Goal: Task Accomplishment & Management: Manage account settings

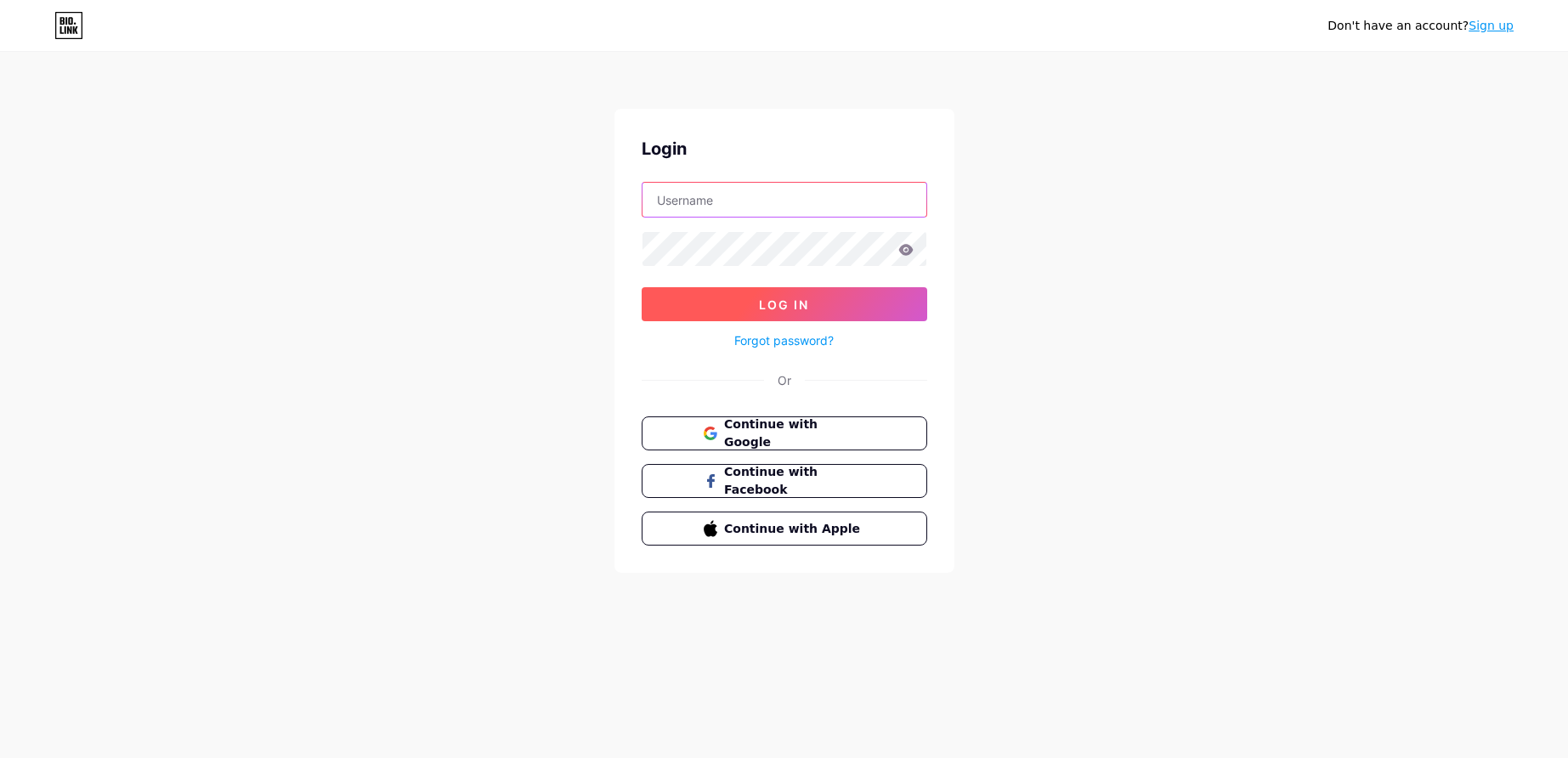
type input "[EMAIL_ADDRESS][DOMAIN_NAME]"
click at [729, 297] on button "Log In" at bounding box center [785, 304] width 286 height 34
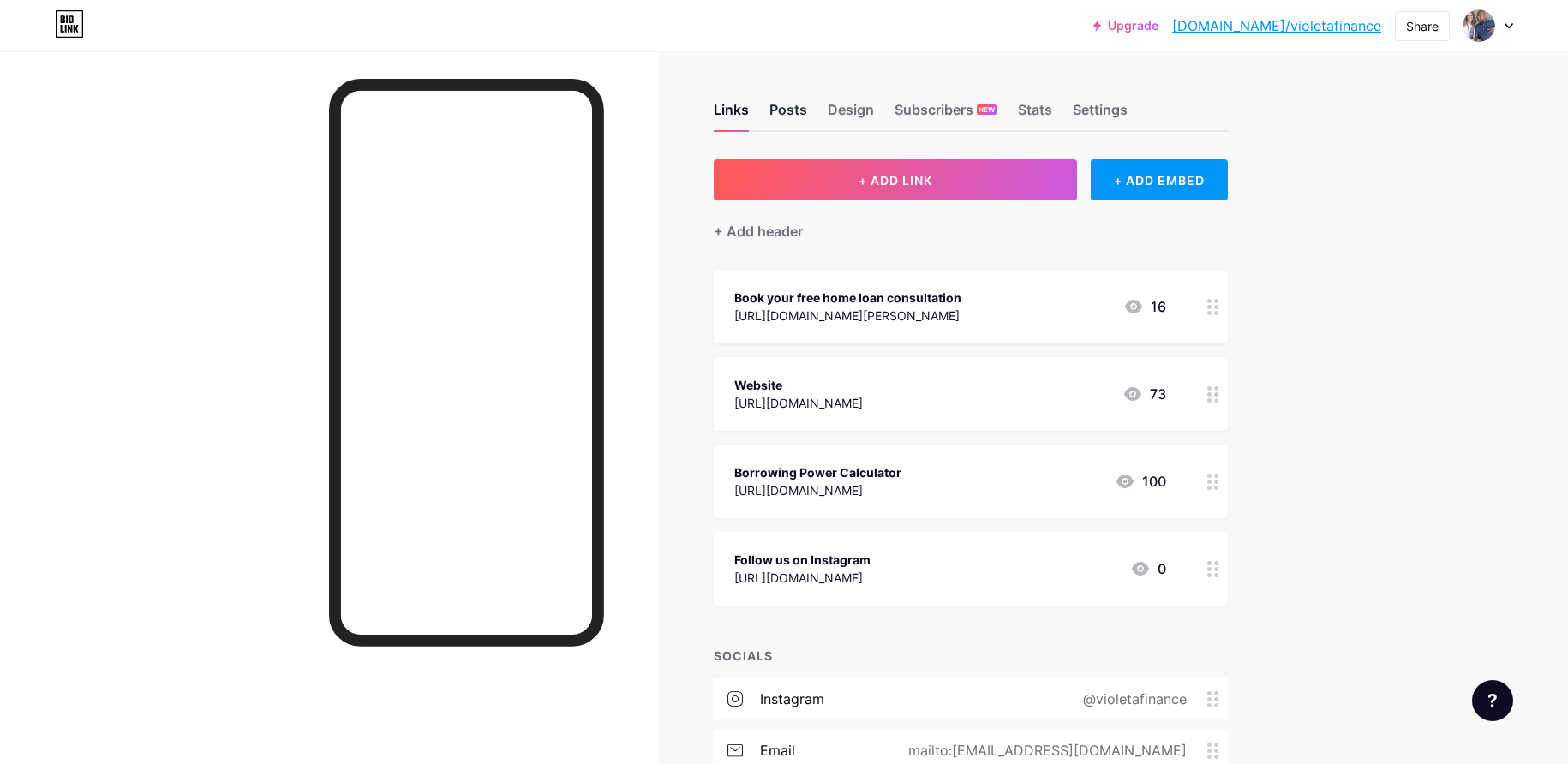
click at [804, 118] on div "Posts" at bounding box center [788, 115] width 37 height 31
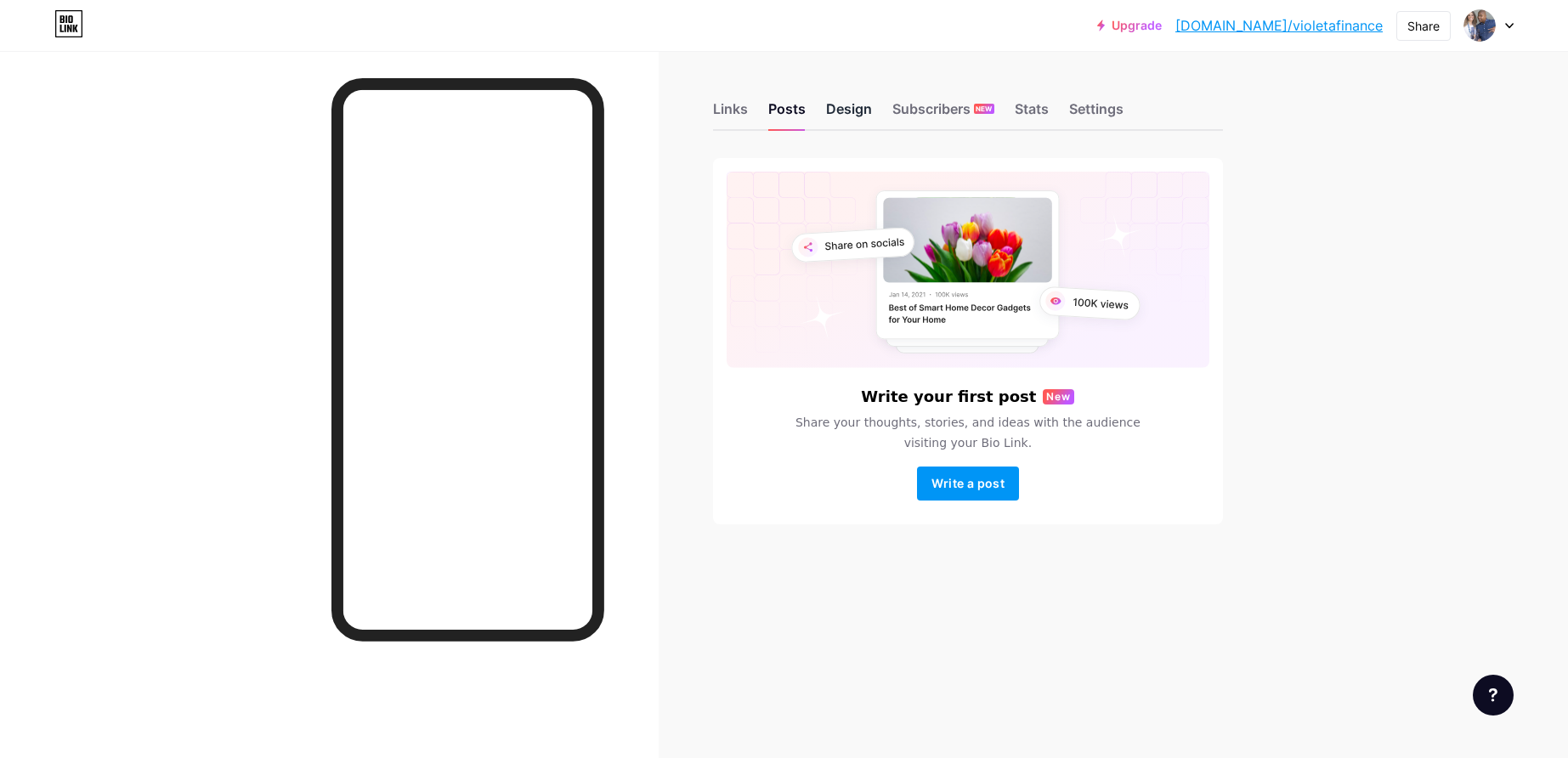
click at [854, 107] on div "Design" at bounding box center [849, 114] width 46 height 31
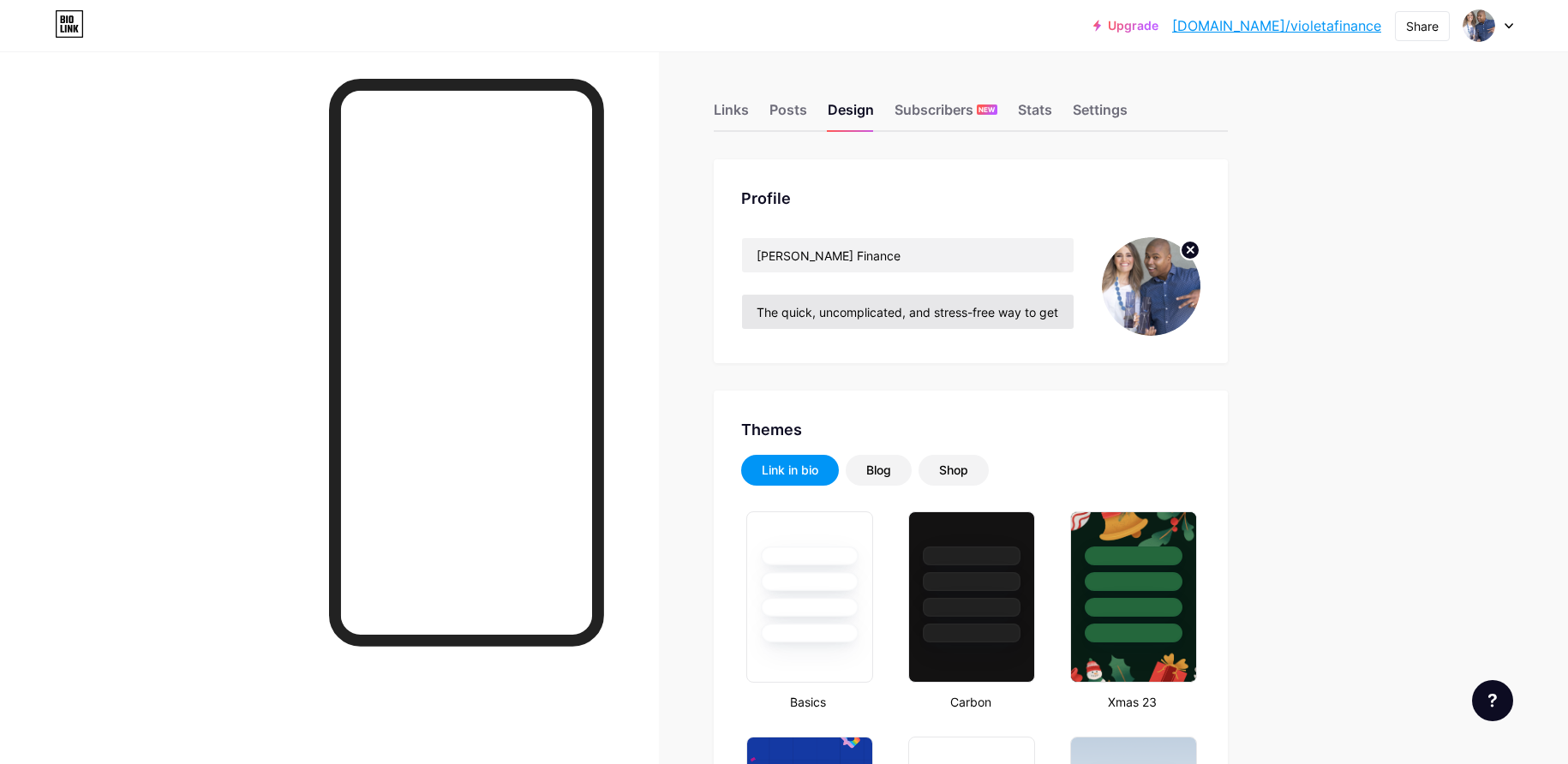
type input "#ffffff"
type input "#000000"
click at [1007, 313] on input "The quick, uncomplicated, and stress-free way to get your home loan sorted.   Wi" at bounding box center [908, 312] width 332 height 35
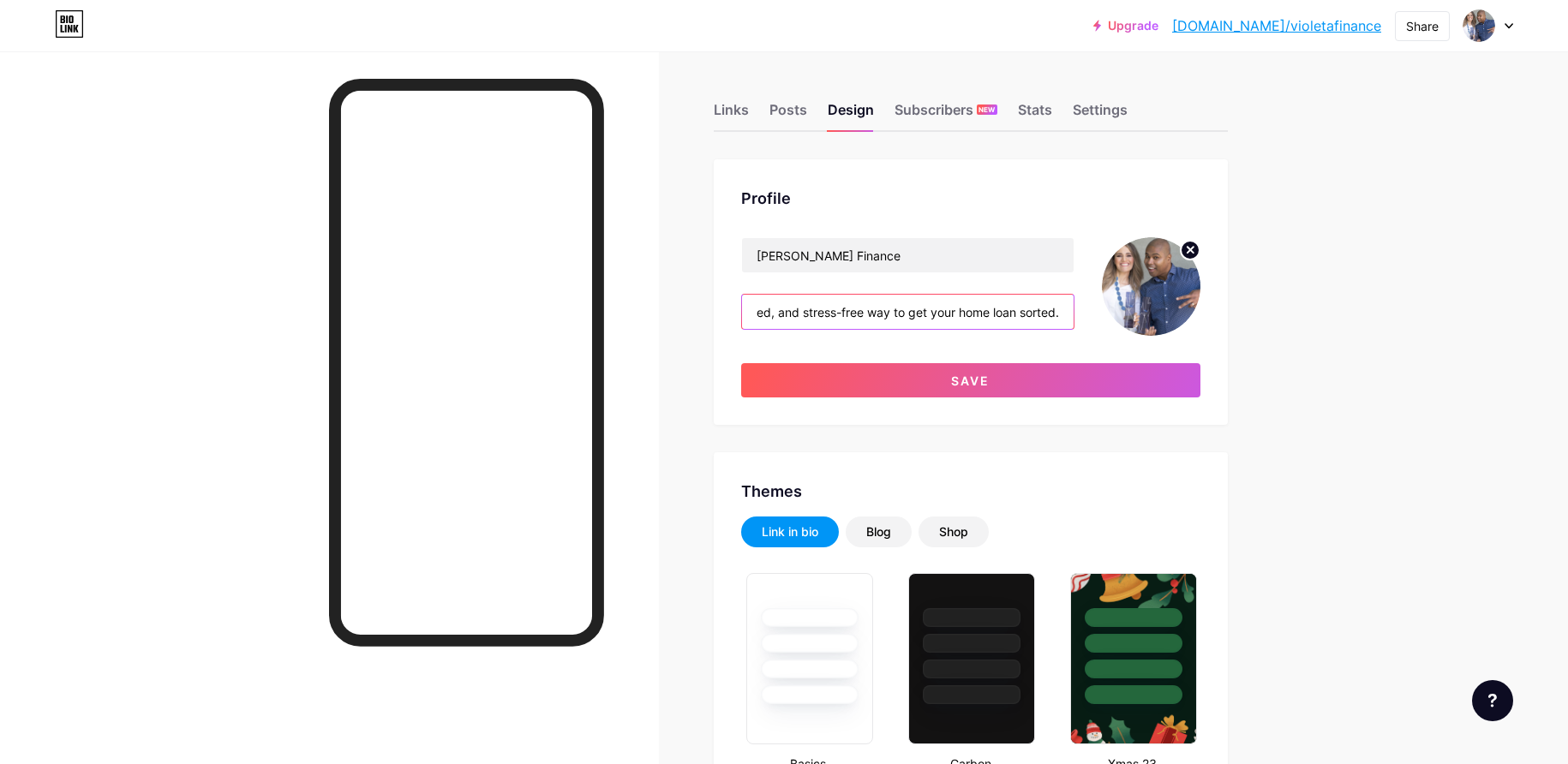
scroll to position [0, 134]
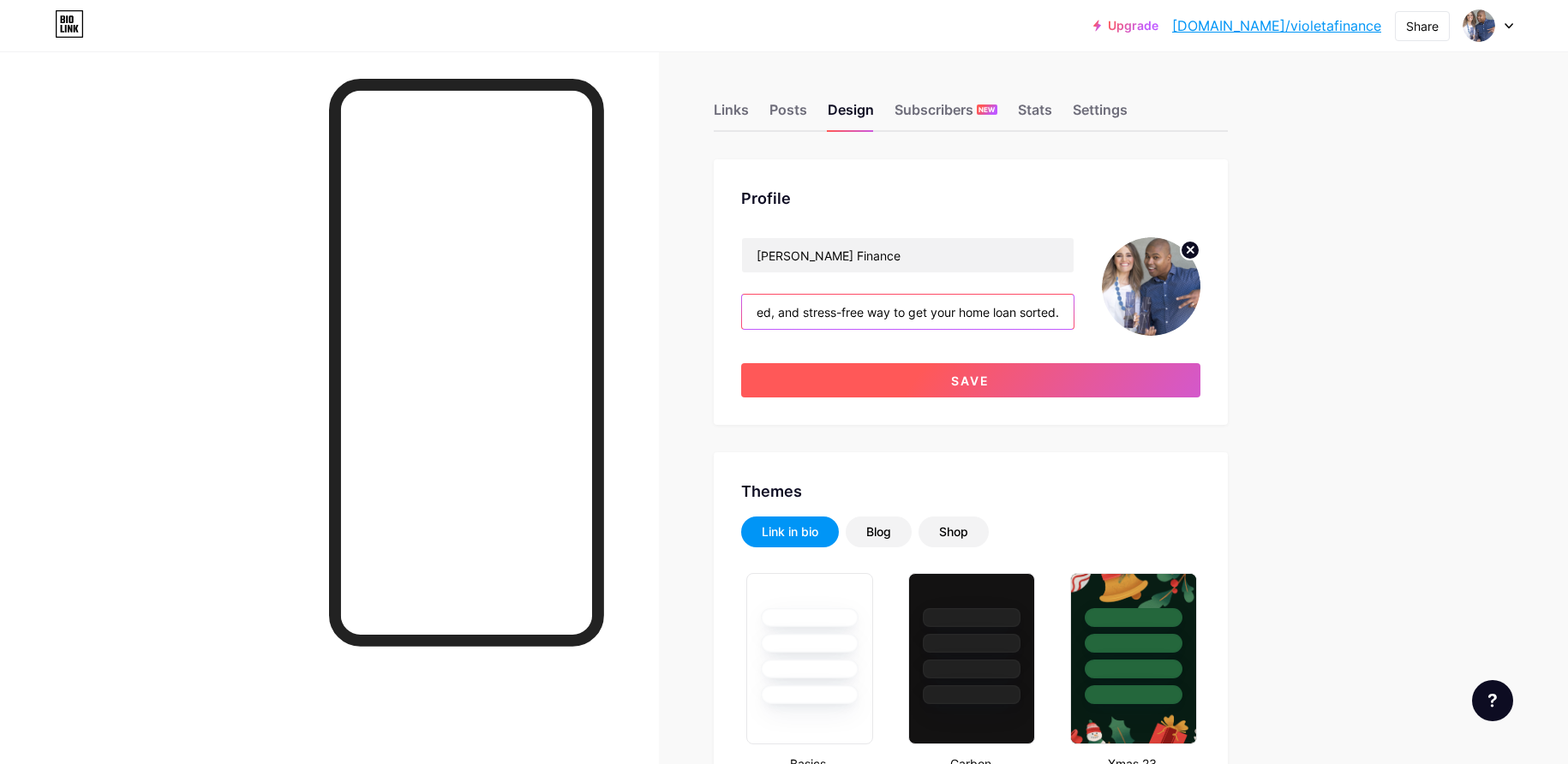
type input "The quick, uncomplicated, and stress-free way to get your home loan sorted."
click at [957, 375] on span "Save" at bounding box center [970, 380] width 38 height 14
type input "#ffffff"
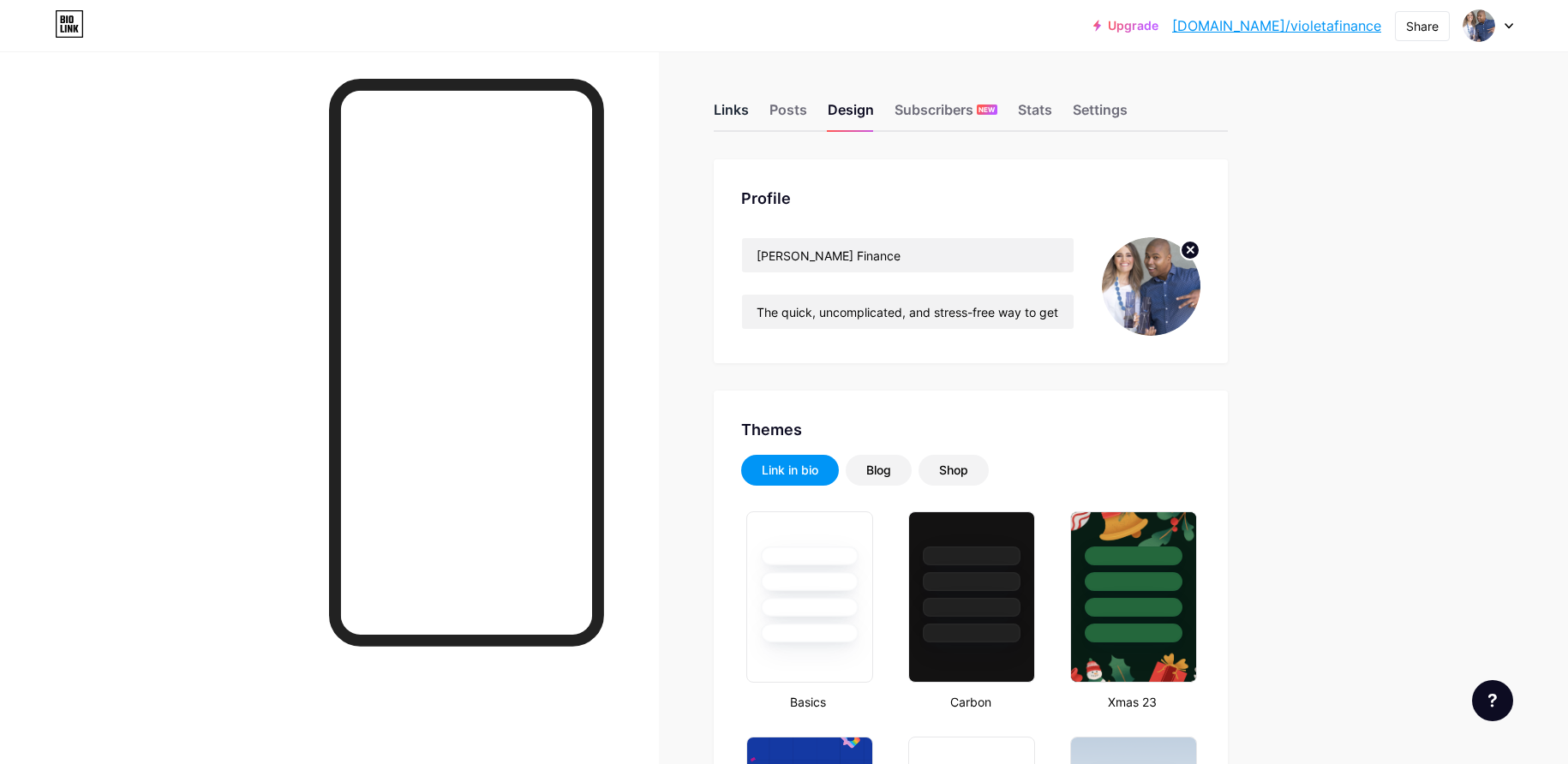
click at [741, 115] on div "Links" at bounding box center [732, 115] width 36 height 31
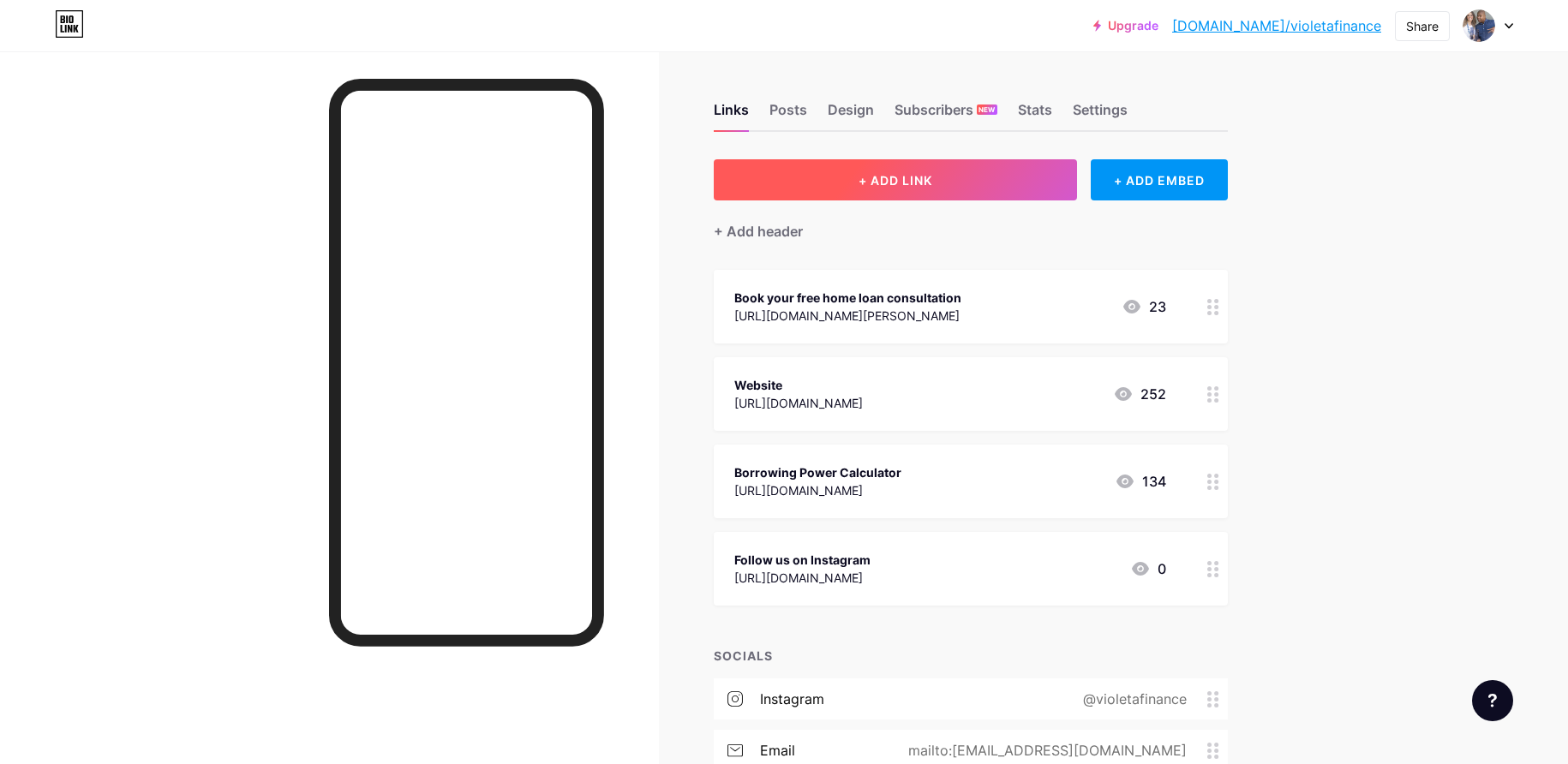
click at [870, 185] on span "+ ADD LINK" at bounding box center [895, 180] width 74 height 14
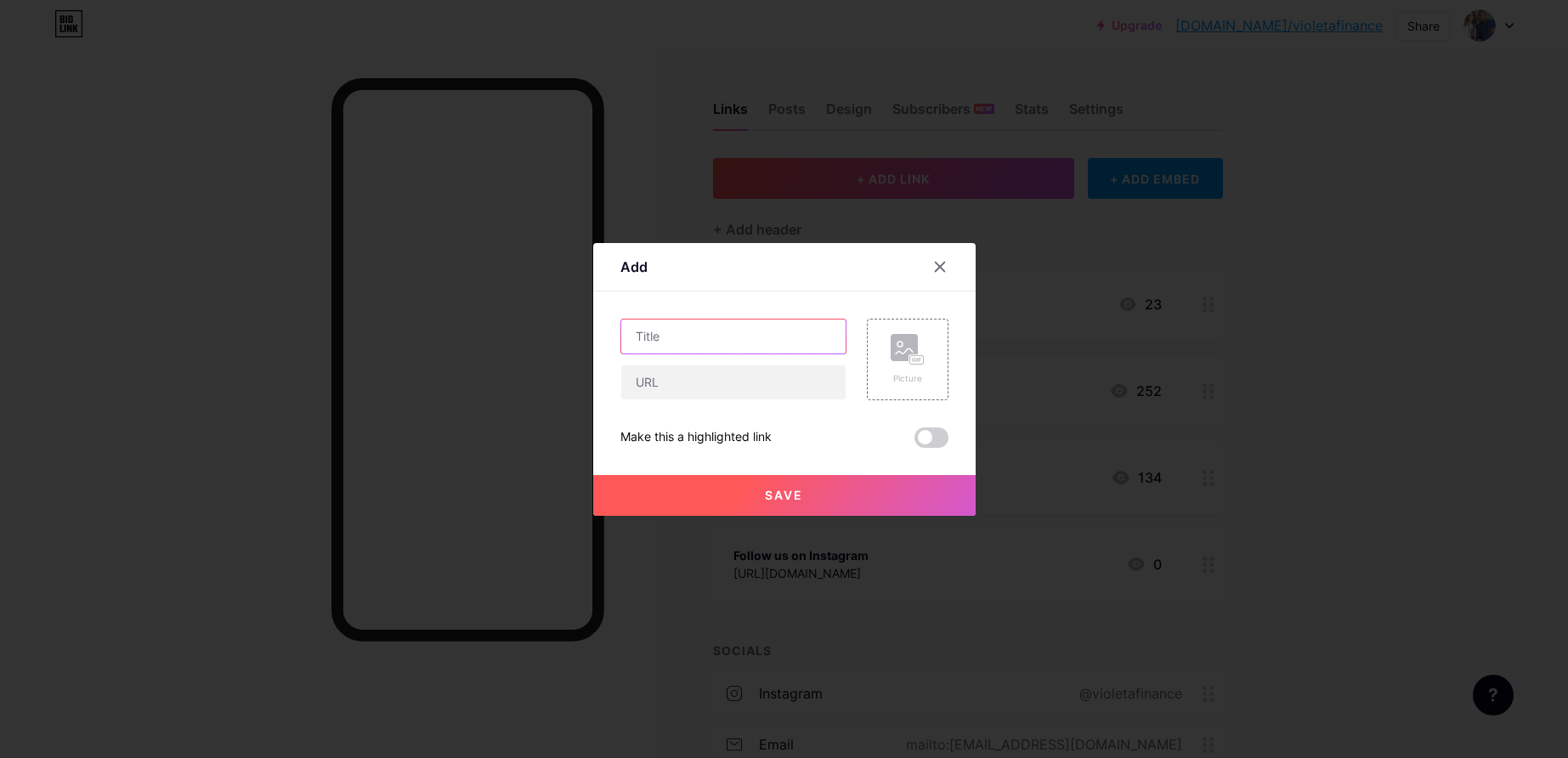
click at [662, 338] on input "text" at bounding box center [734, 336] width 224 height 34
click at [639, 337] on input "Downloand: How to negotiate a lower home loan interest rate guide" at bounding box center [734, 336] width 224 height 34
type input "Download: How to negotiate a lower home loan interest rate guide"
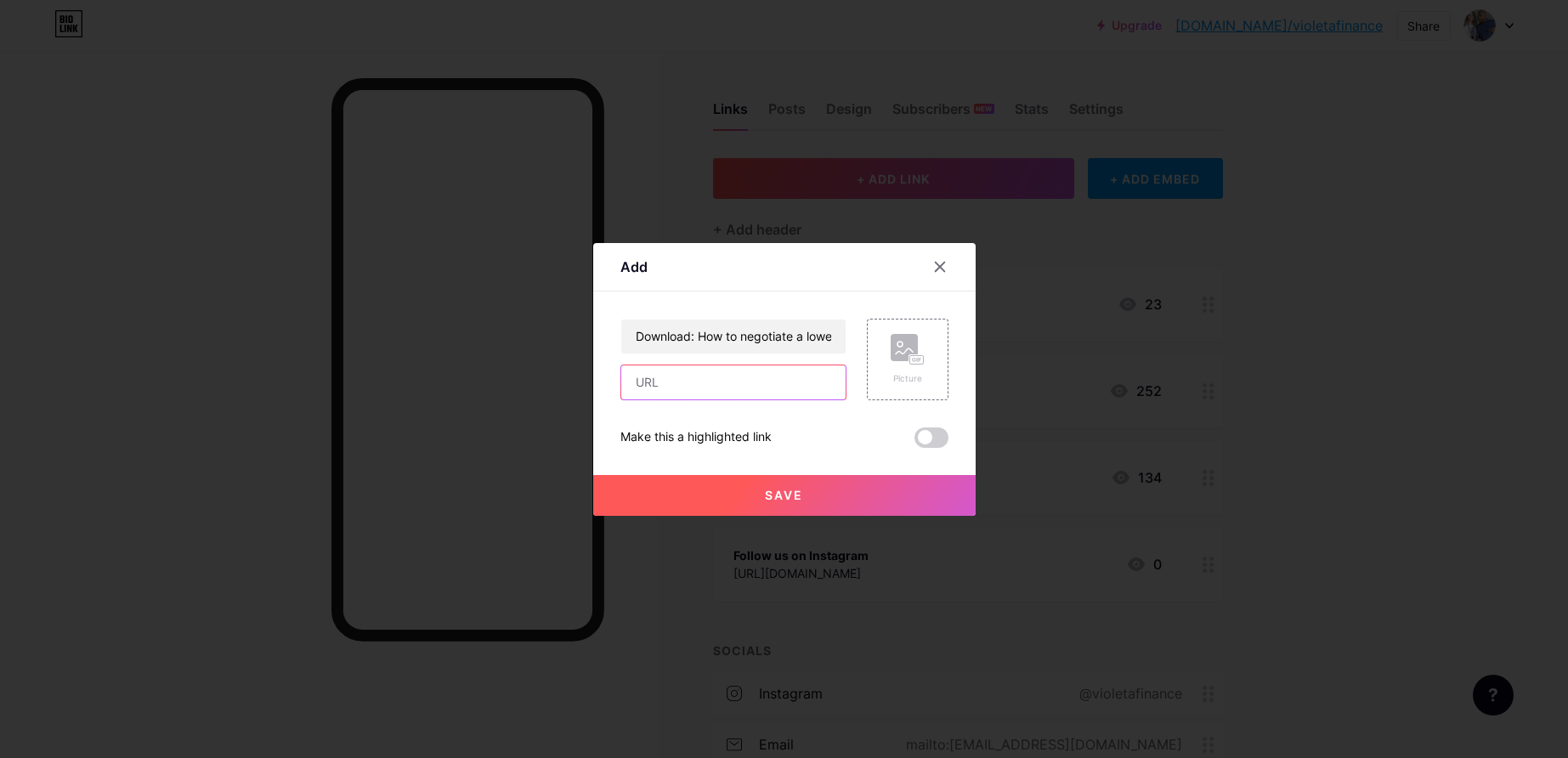
click at [638, 378] on input "text" at bounding box center [734, 382] width 224 height 34
paste input "https://violetafinance.com.au/how-to-negotiate-a-lower-home-loan-interest-rate/"
type input "https://violetafinance.com.au/how-to-negotiate-a-lower-home-loan-interest-rate/"
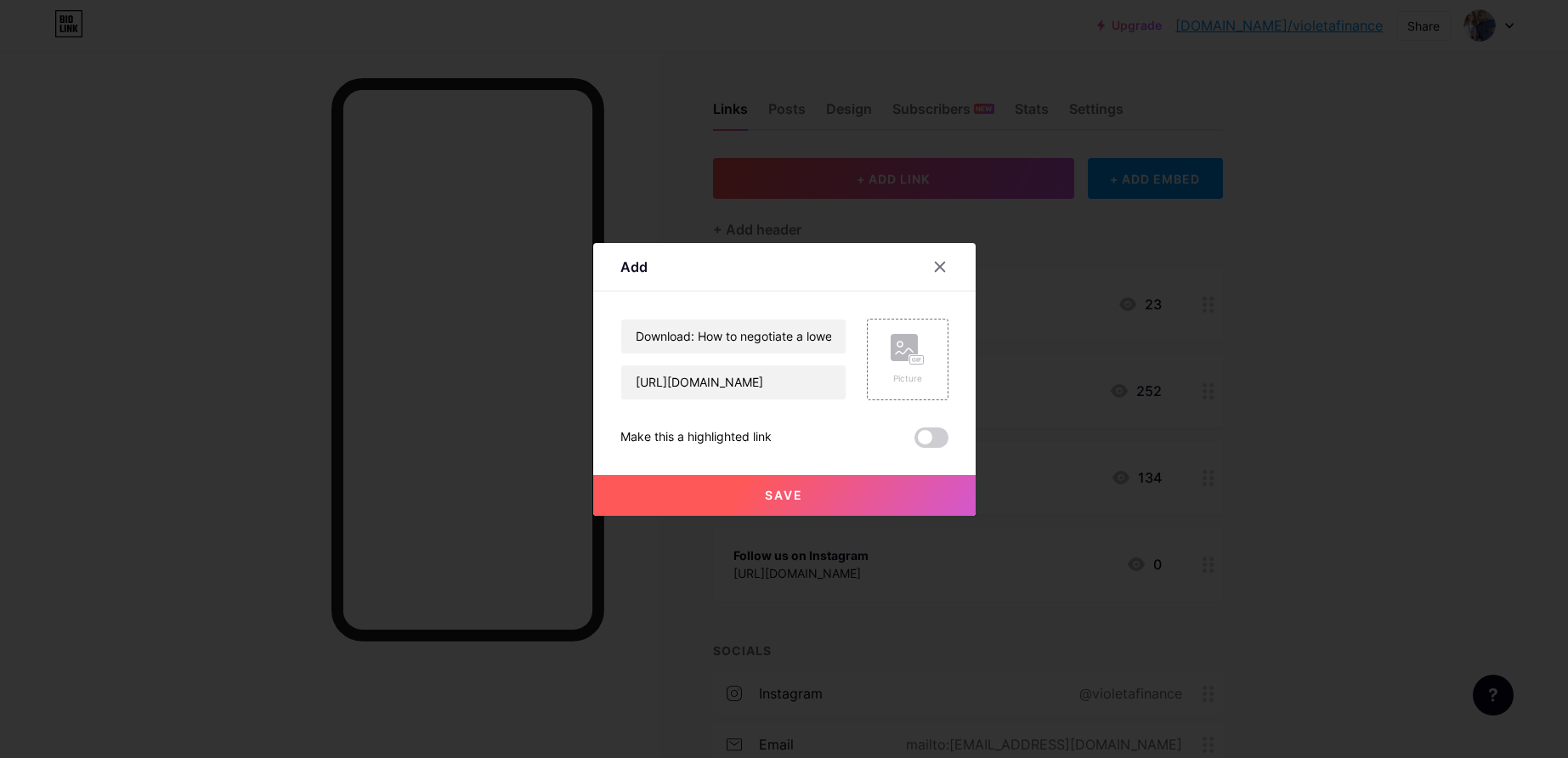
click at [756, 491] on button "Save" at bounding box center [785, 495] width 383 height 41
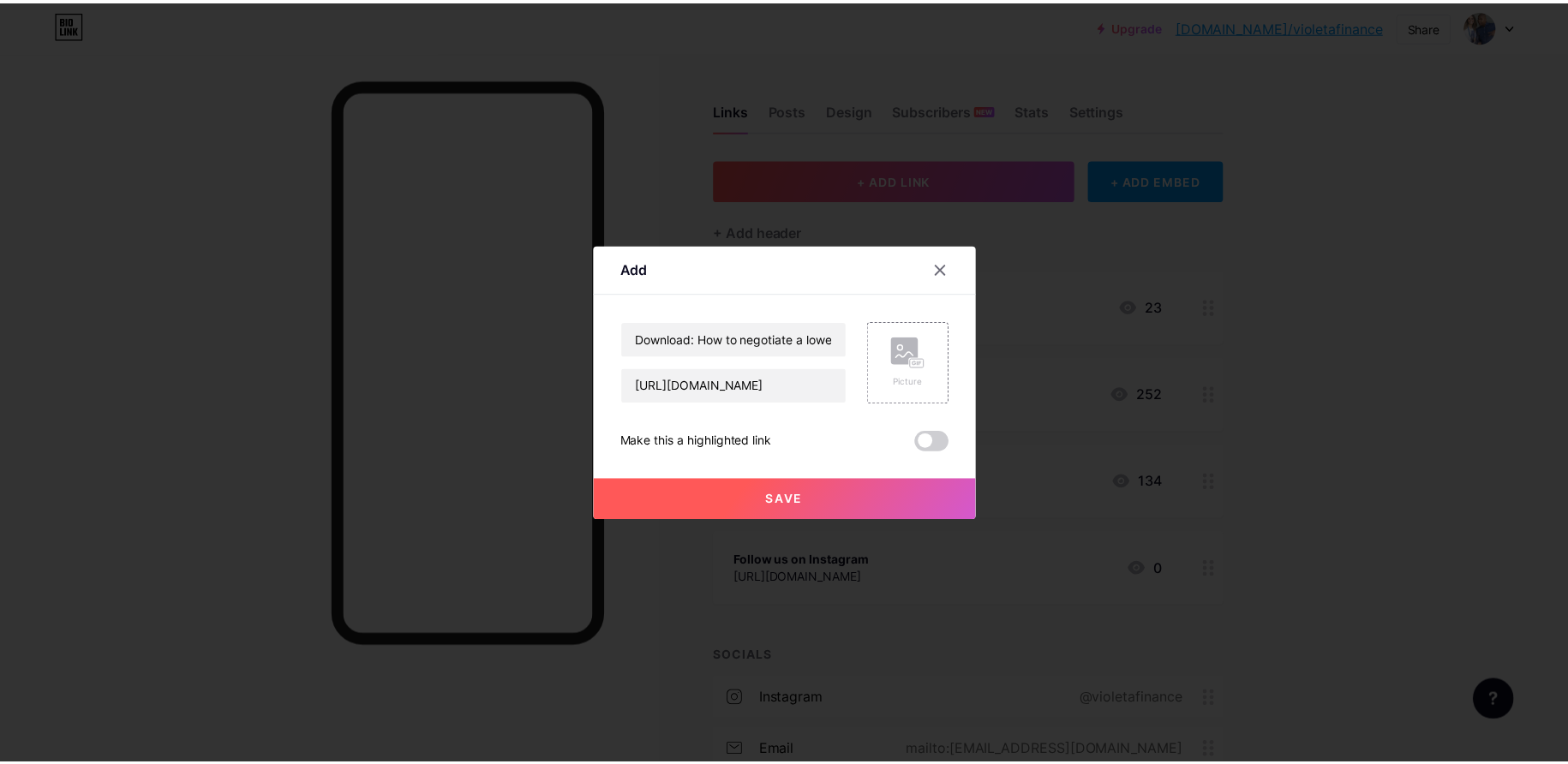
scroll to position [0, 0]
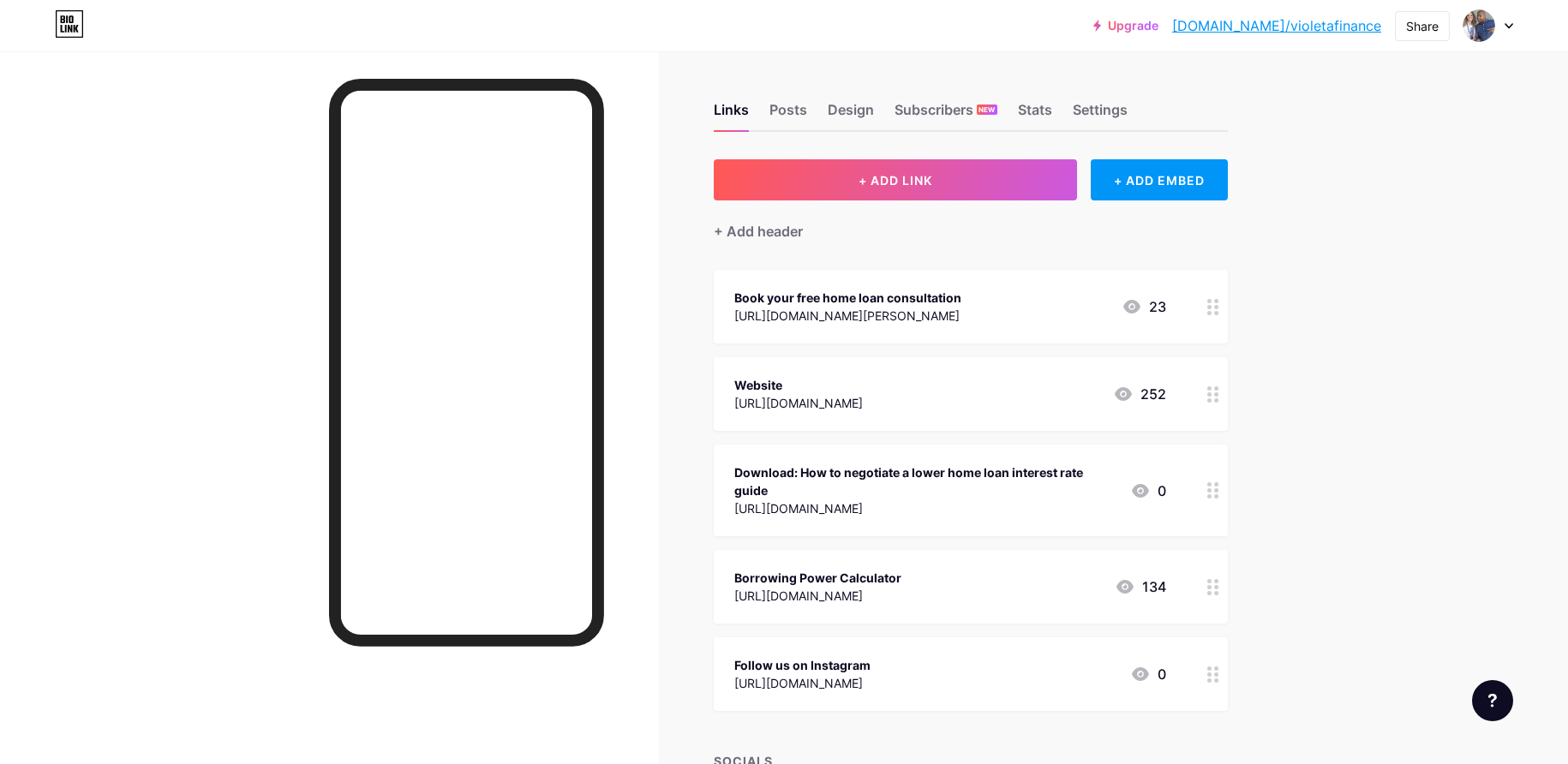
click at [1214, 318] on div at bounding box center [1212, 306] width 29 height 74
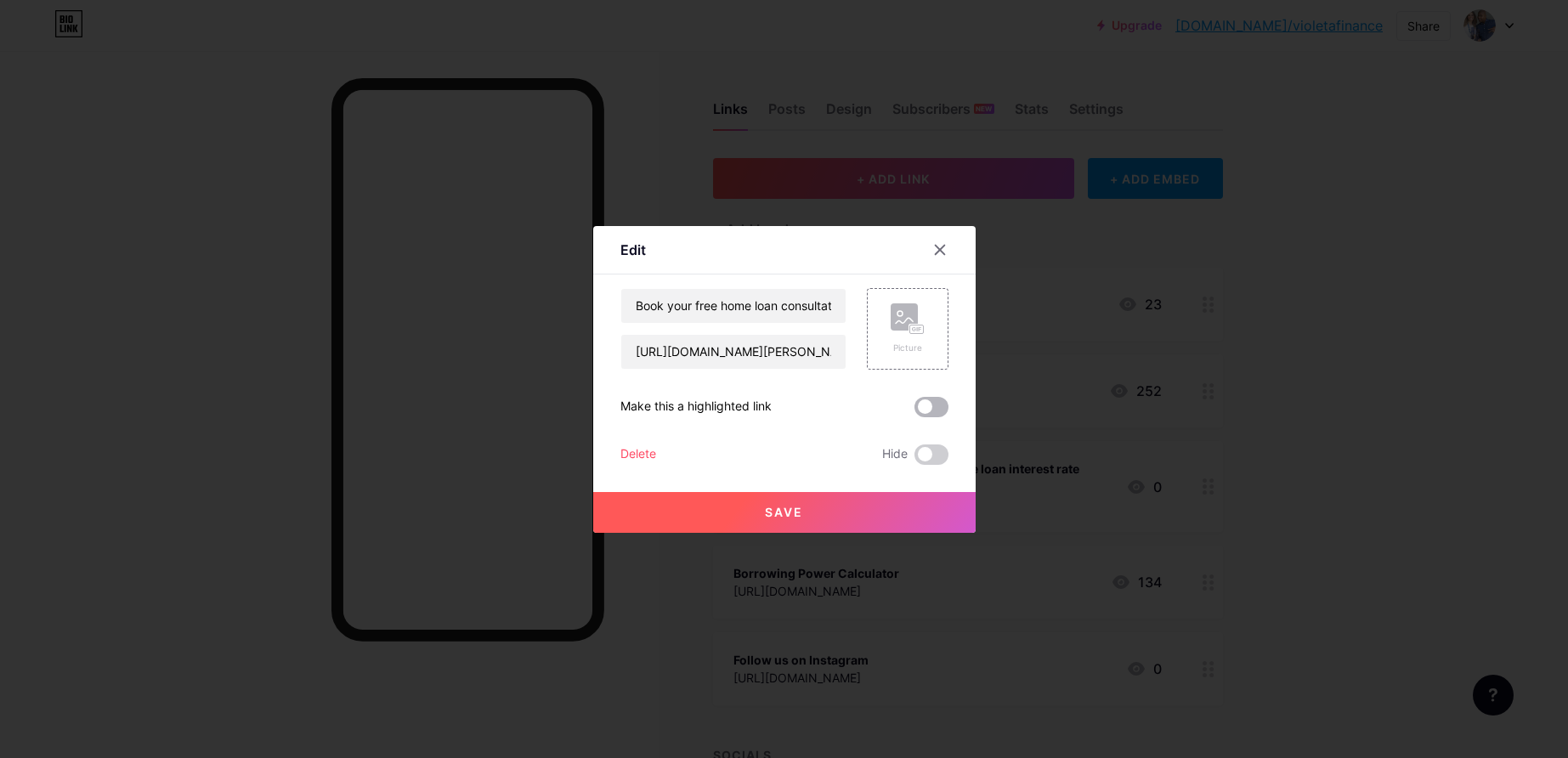
click at [930, 406] on span at bounding box center [931, 406] width 34 height 20
click at [915, 411] on input "checkbox" at bounding box center [915, 411] width 0 height 0
click at [770, 521] on button "Save" at bounding box center [785, 512] width 383 height 41
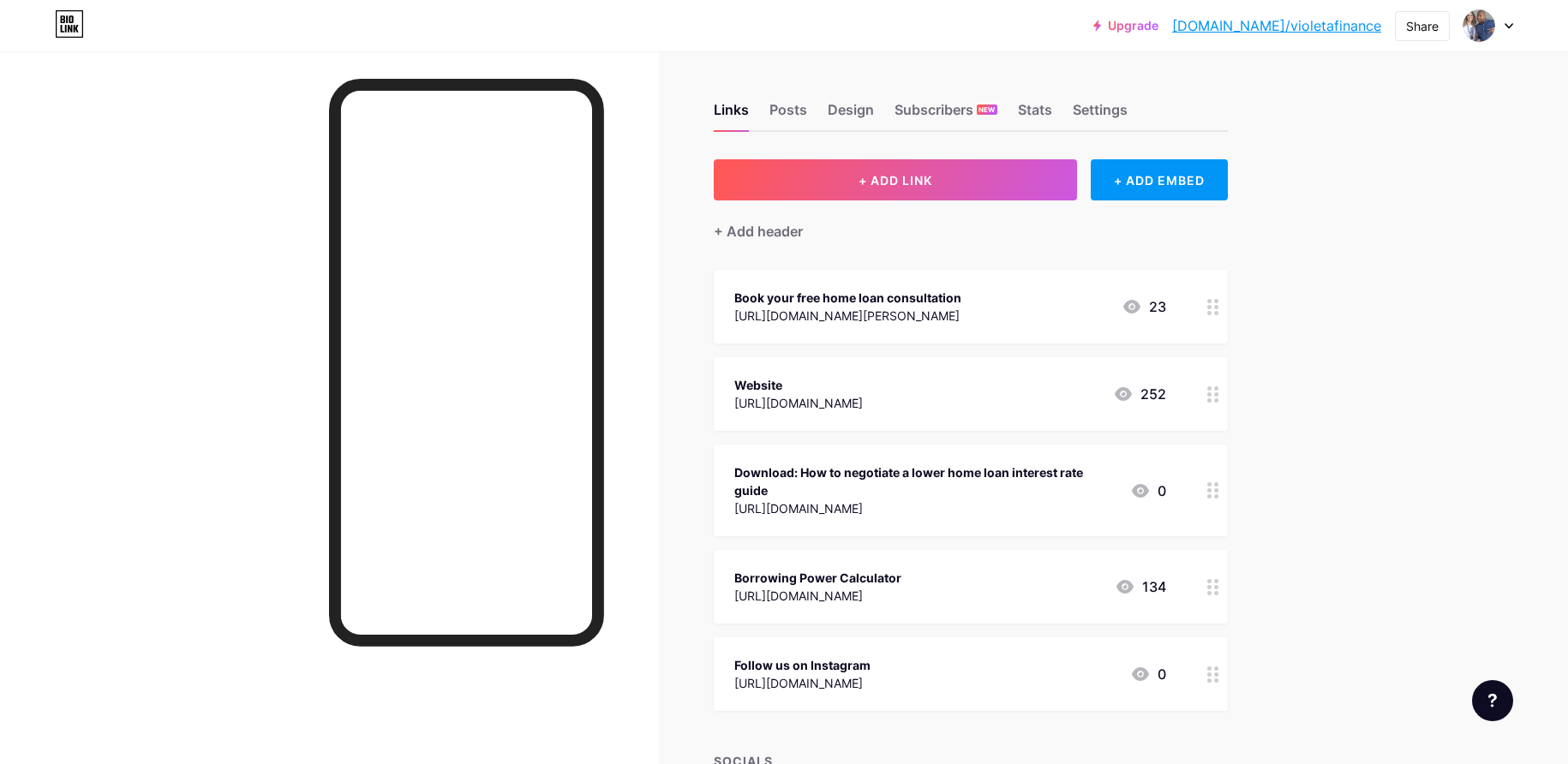
click at [1385, 328] on div "Upgrade bio.link/violet... bio.link/violetafinance Share Switch accounts Violet…" at bounding box center [784, 558] width 1568 height 1116
